Goal: Task Accomplishment & Management: Use online tool/utility

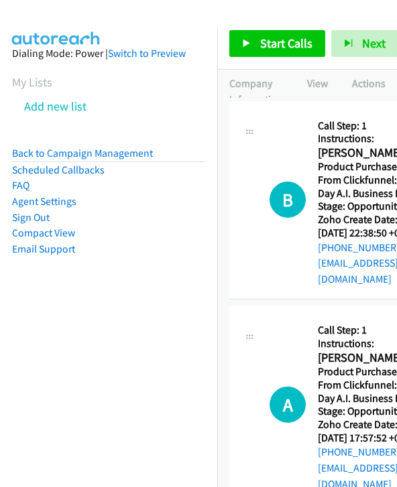
click at [293, 46] on span "Start Calls" at bounding box center [286, 43] width 52 height 15
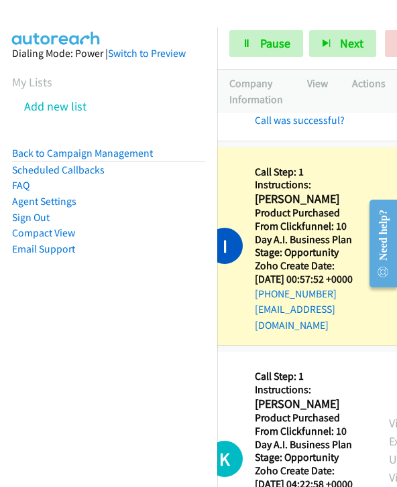
scroll to position [436, 62]
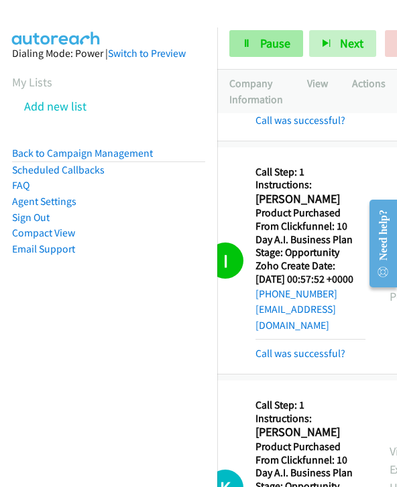
click at [275, 44] on span "Pause" at bounding box center [275, 43] width 30 height 15
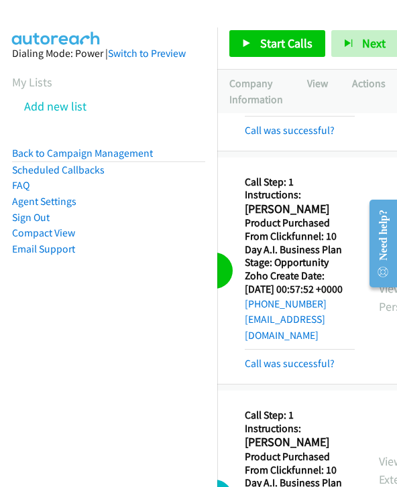
scroll to position [426, 74]
click at [303, 370] on link "Call was successful?" at bounding box center [289, 363] width 90 height 13
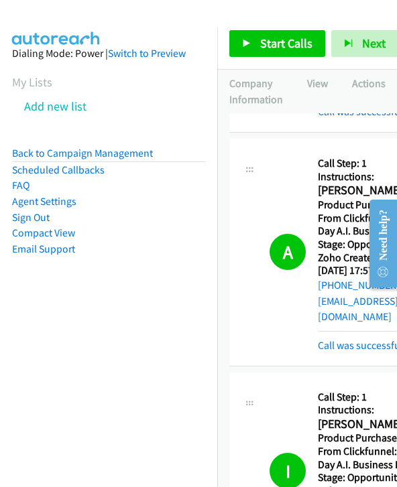
scroll to position [211, 56]
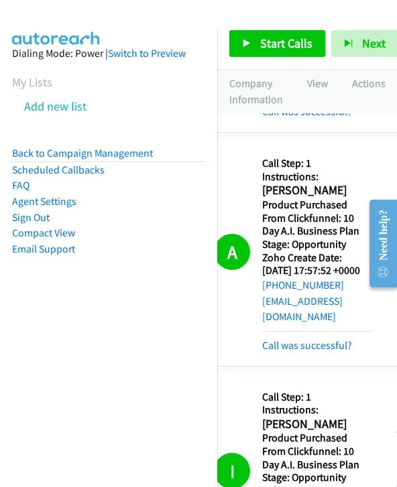
click at [286, 38] on span "Start Calls" at bounding box center [286, 43] width 52 height 15
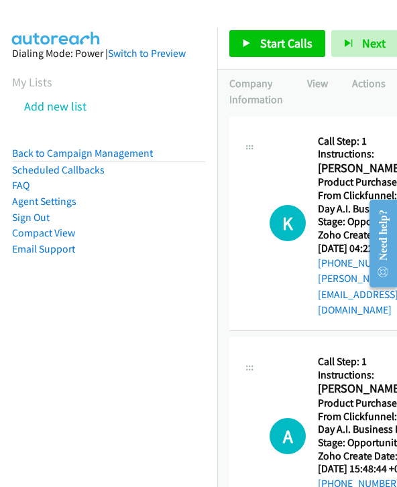
click at [298, 42] on span "Start Calls" at bounding box center [286, 43] width 52 height 15
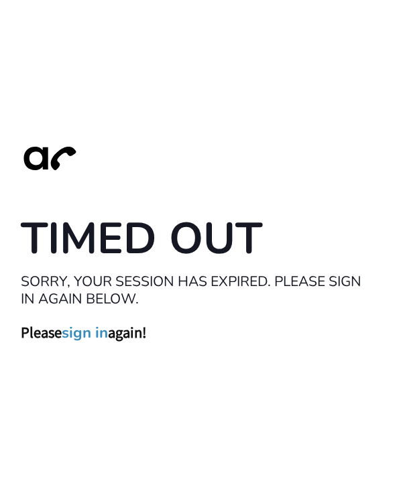
scroll to position [72, 0]
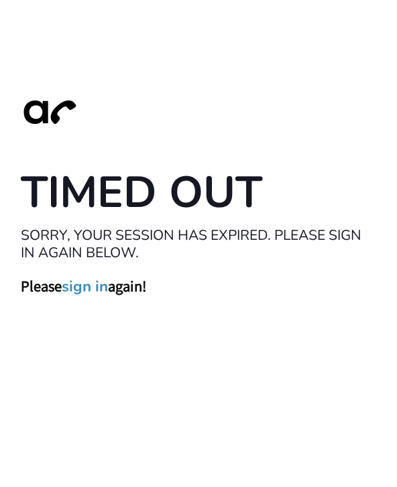
click at [99, 323] on link "sign in" at bounding box center [85, 332] width 46 height 19
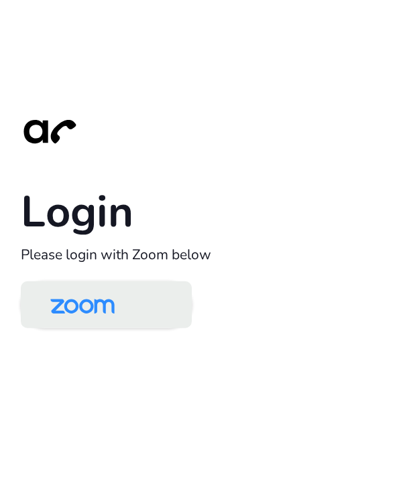
click at [146, 328] on link at bounding box center [106, 304] width 171 height 47
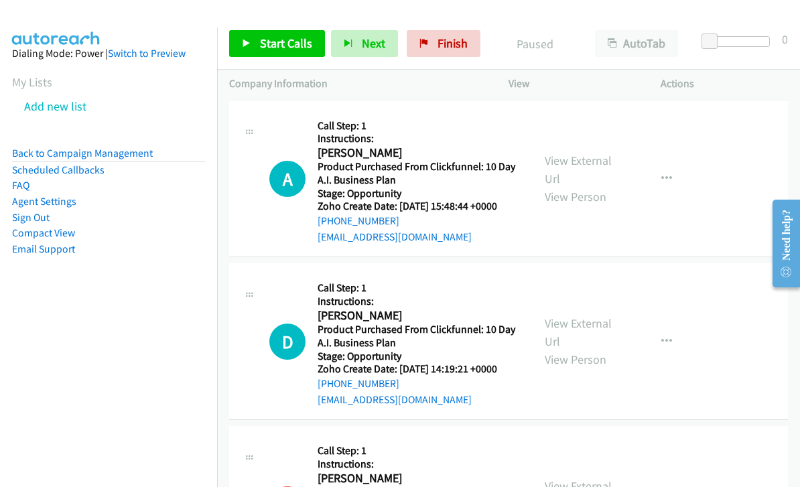
click at [285, 47] on span "Start Calls" at bounding box center [286, 43] width 52 height 15
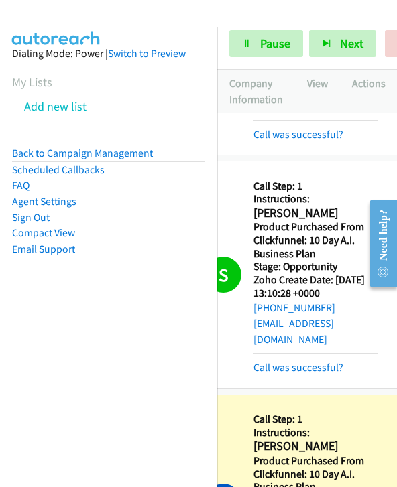
scroll to position [2744, 0]
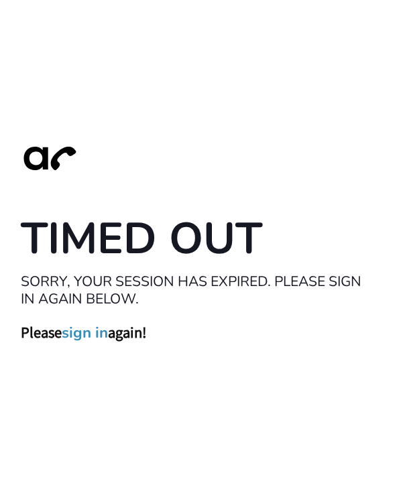
click at [85, 342] on link "sign in" at bounding box center [85, 332] width 46 height 19
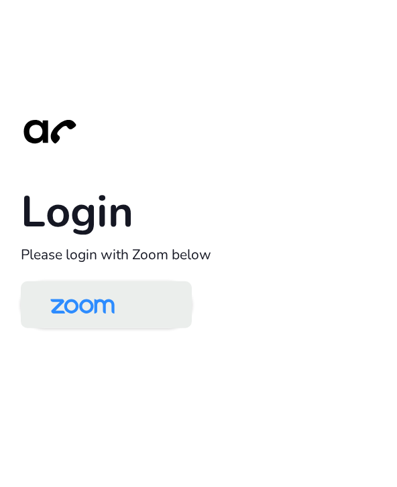
click at [167, 326] on link at bounding box center [106, 304] width 171 height 47
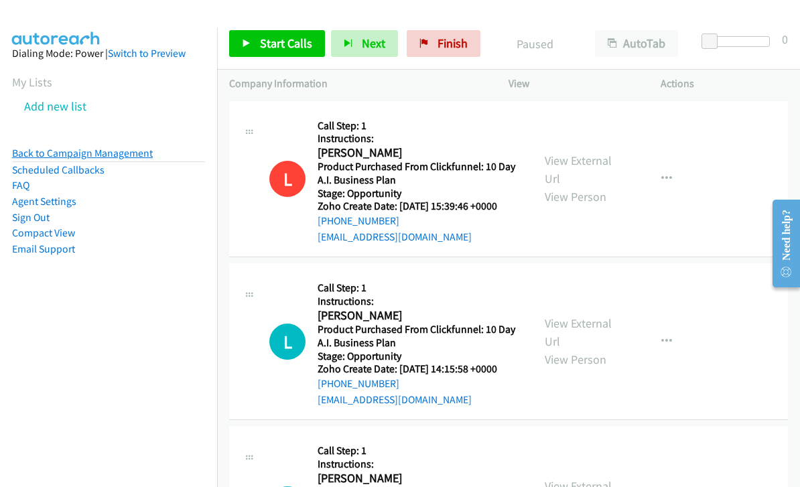
click at [120, 155] on link "Back to Campaign Management" at bounding box center [82, 153] width 141 height 13
click at [274, 50] on span "Start Calls" at bounding box center [286, 43] width 52 height 15
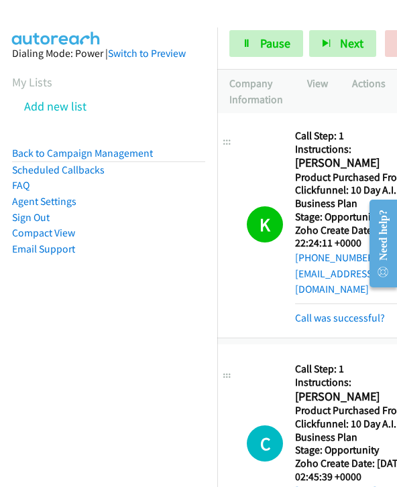
scroll to position [443, 0]
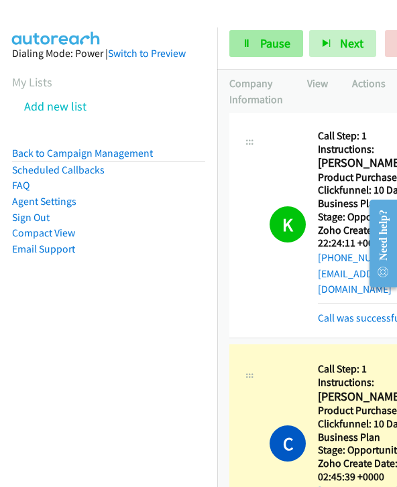
click at [257, 44] on link "Pause" at bounding box center [266, 43] width 74 height 27
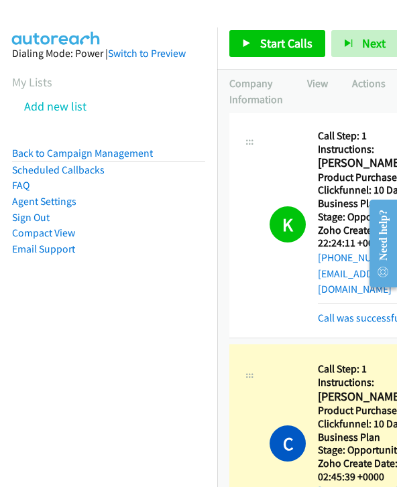
click at [278, 45] on span "Start Calls" at bounding box center [286, 43] width 52 height 15
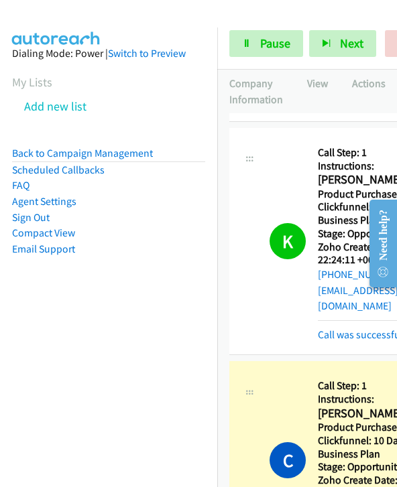
scroll to position [427, 0]
click at [283, 50] on span "Pause" at bounding box center [275, 43] width 30 height 15
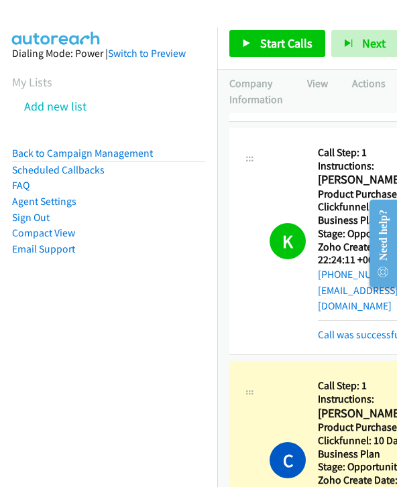
click at [292, 40] on span "Start Calls" at bounding box center [286, 43] width 52 height 15
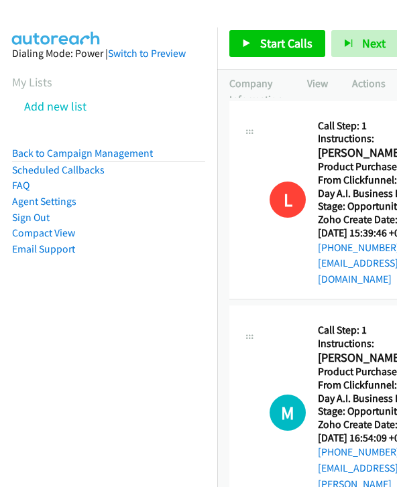
click at [297, 44] on span "Start Calls" at bounding box center [286, 43] width 52 height 15
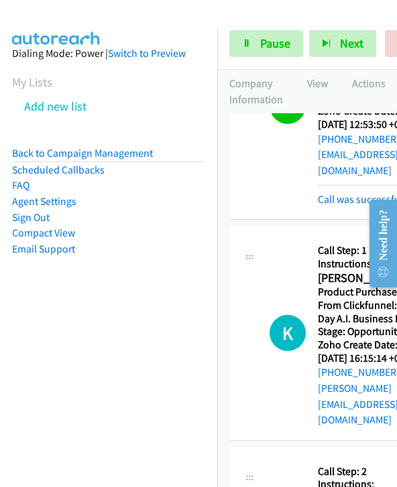
scroll to position [5437, 82]
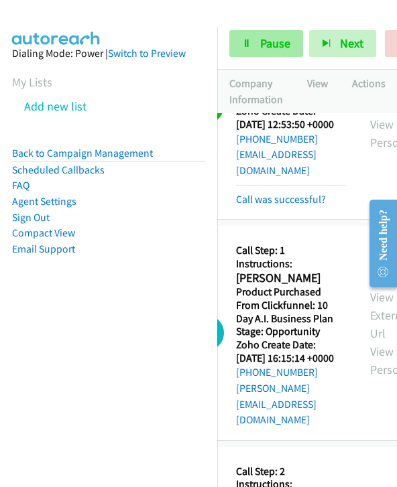
click at [250, 40] on icon at bounding box center [246, 44] width 9 height 9
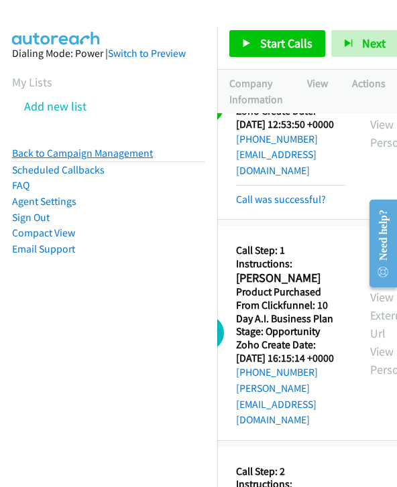
click at [124, 157] on link "Back to Campaign Management" at bounding box center [82, 153] width 141 height 13
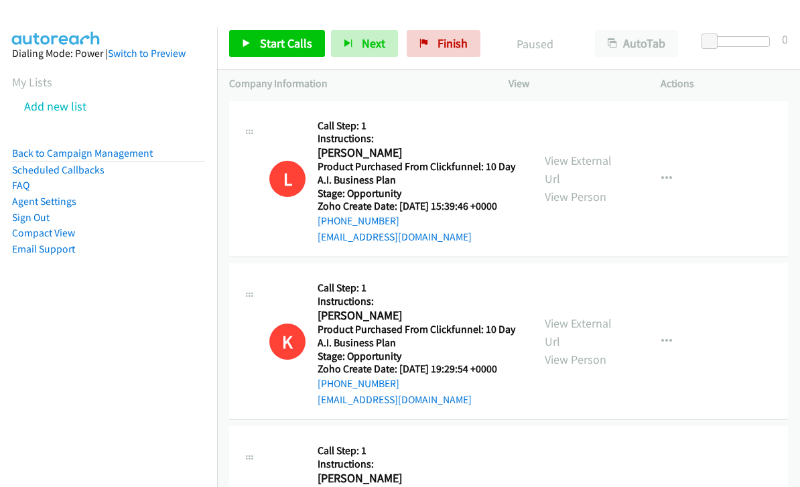
click at [290, 50] on span "Start Calls" at bounding box center [286, 43] width 52 height 15
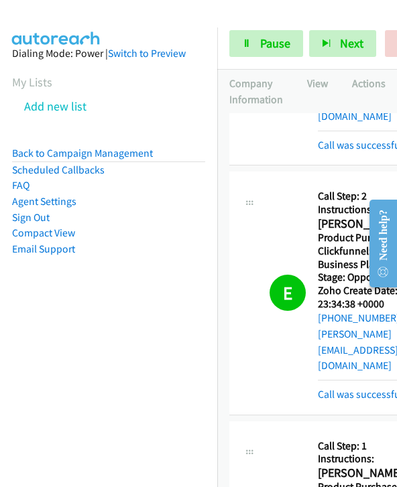
scroll to position [604, 38]
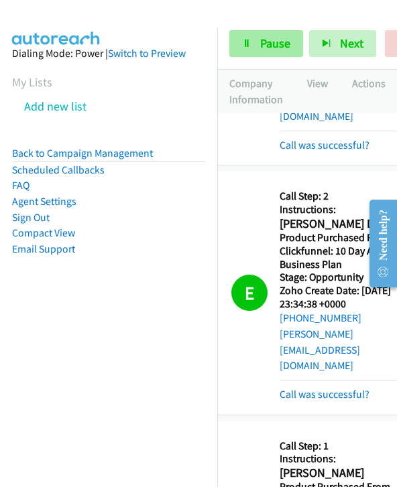
click at [273, 46] on span "Pause" at bounding box center [275, 43] width 30 height 15
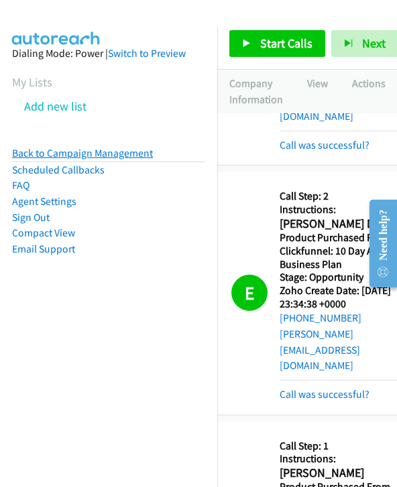
click at [125, 157] on link "Back to Campaign Management" at bounding box center [82, 153] width 141 height 13
